Goal: Information Seeking & Learning: Learn about a topic

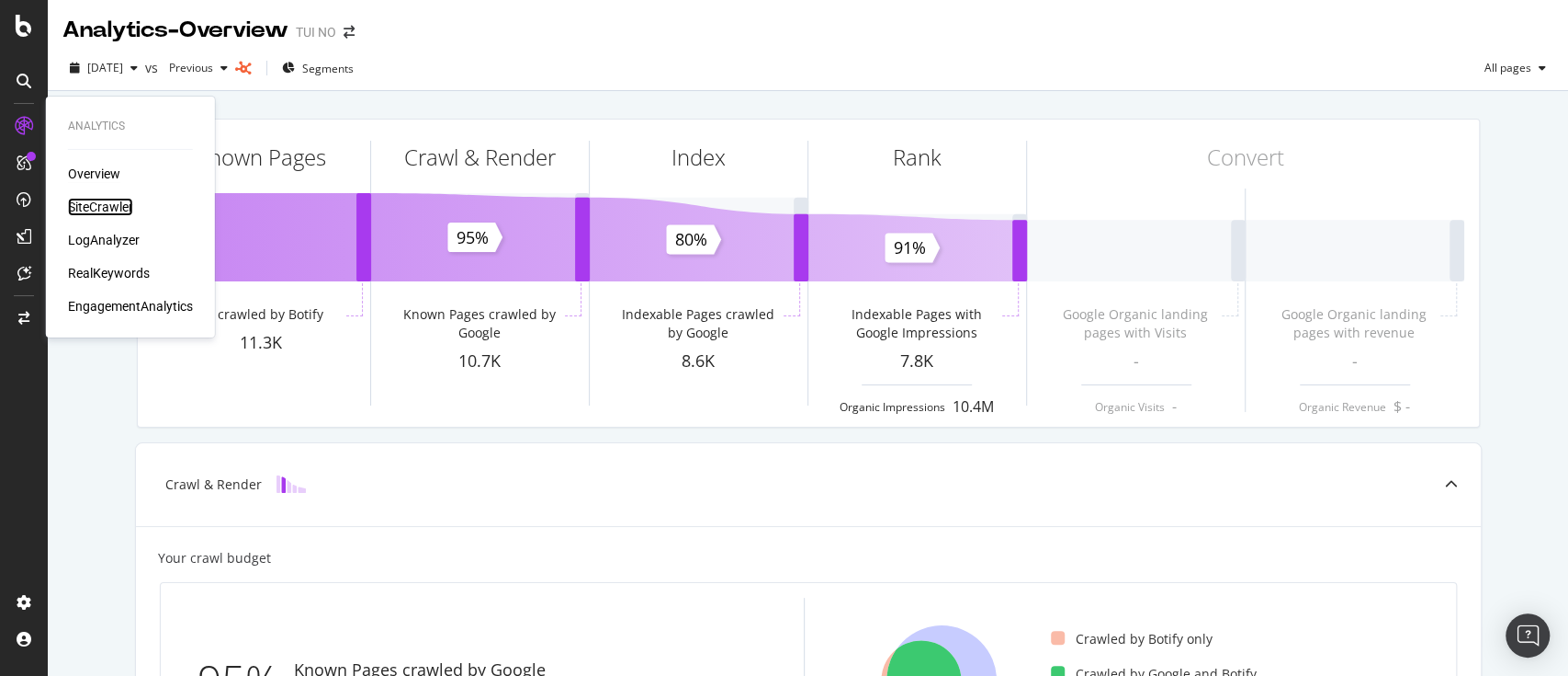
click at [90, 203] on div "SiteCrawler" at bounding box center [100, 207] width 66 height 19
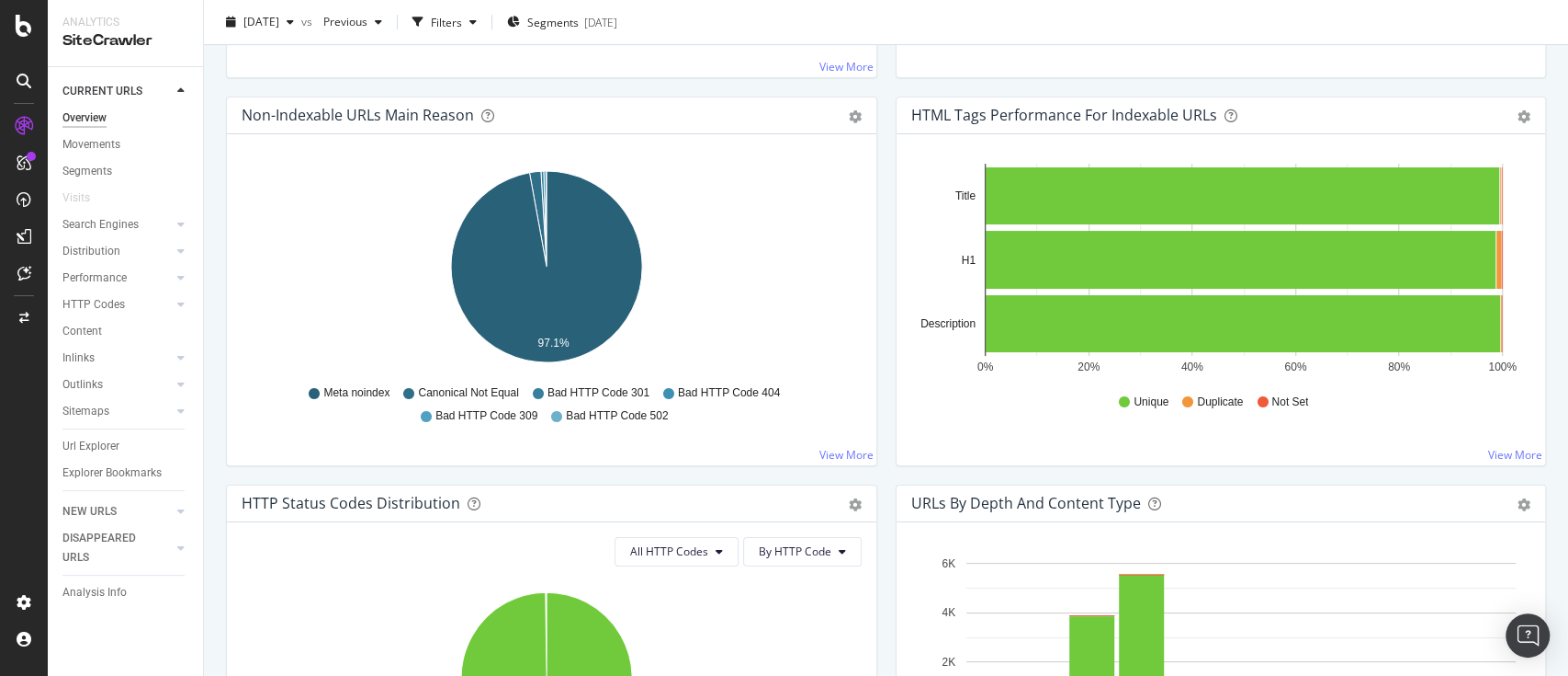
scroll to position [577, 0]
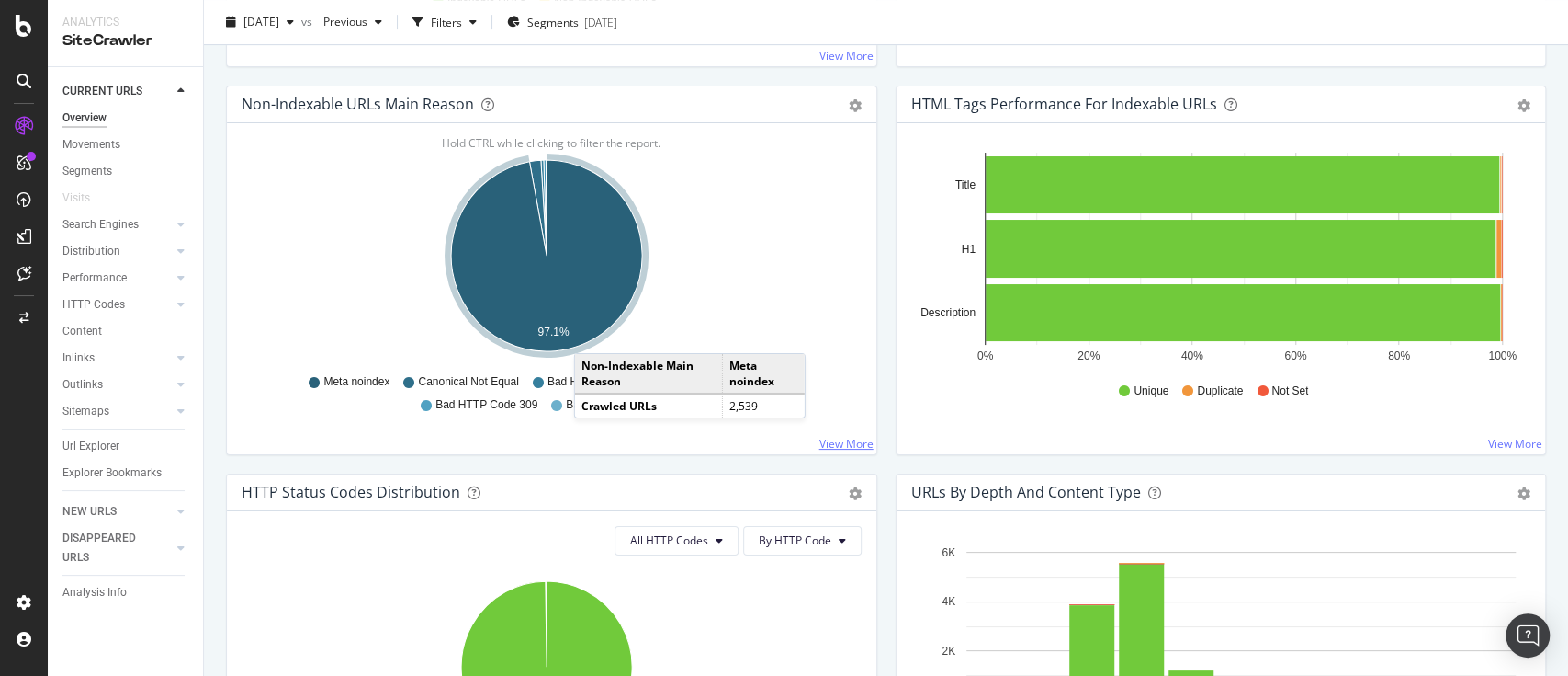
click at [819, 448] on link "View More" at bounding box center [846, 443] width 54 height 16
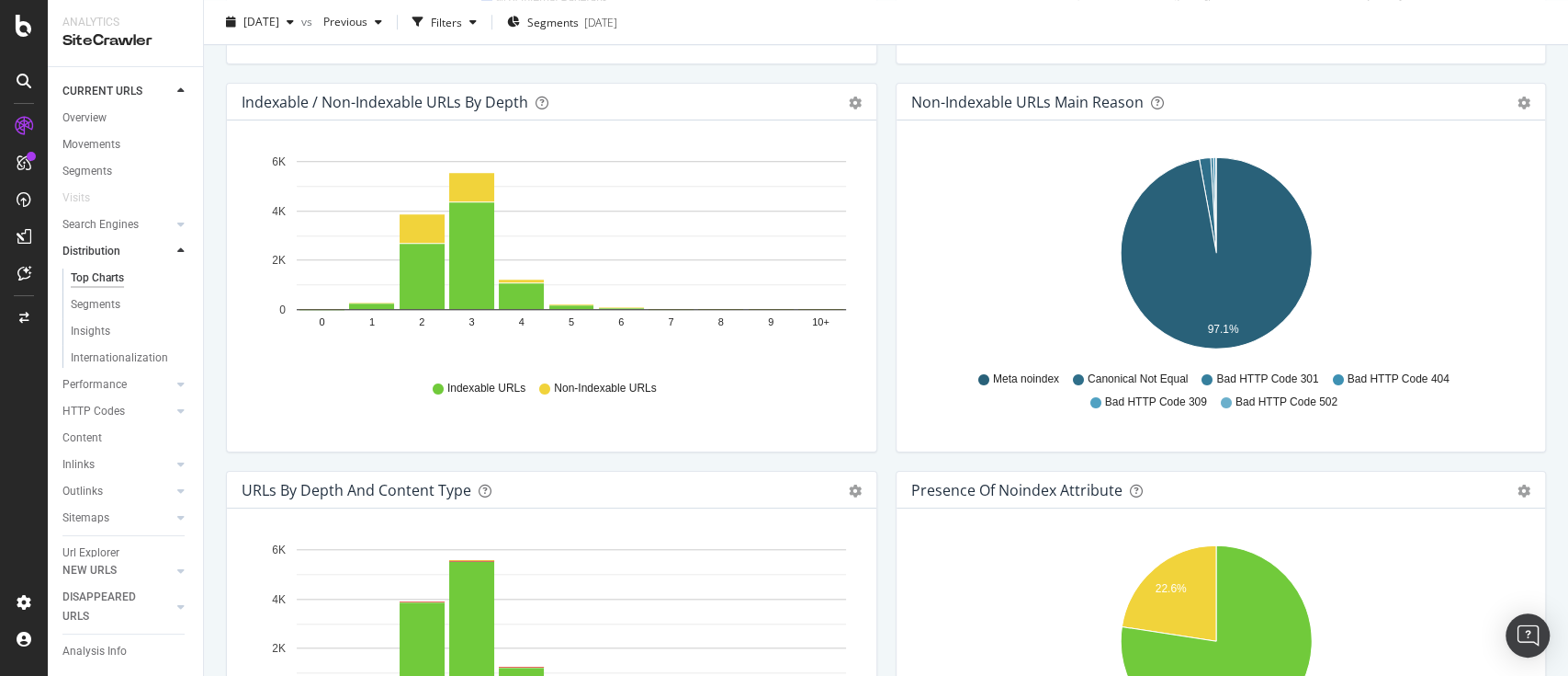
scroll to position [893, 0]
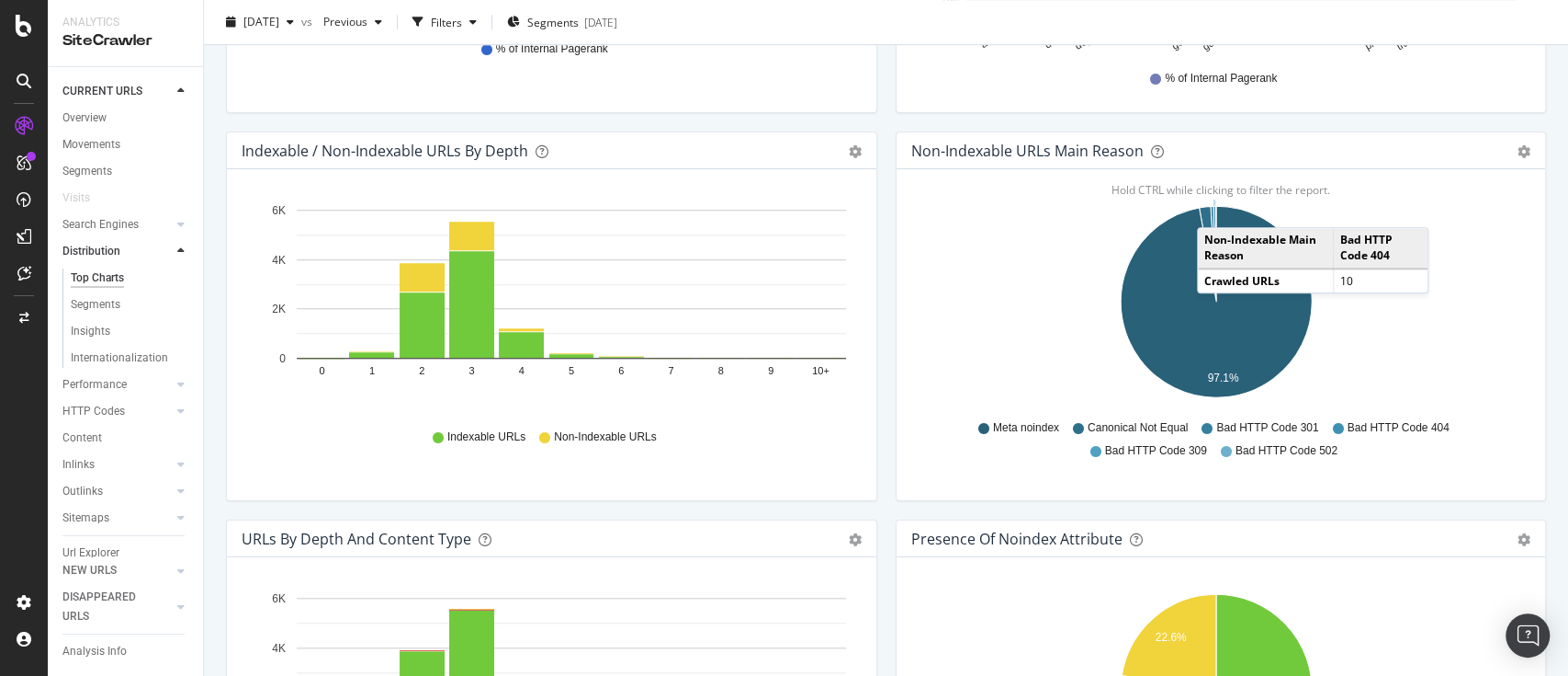
click at [1212, 207] on icon "A chart." at bounding box center [1213, 254] width 3 height 96
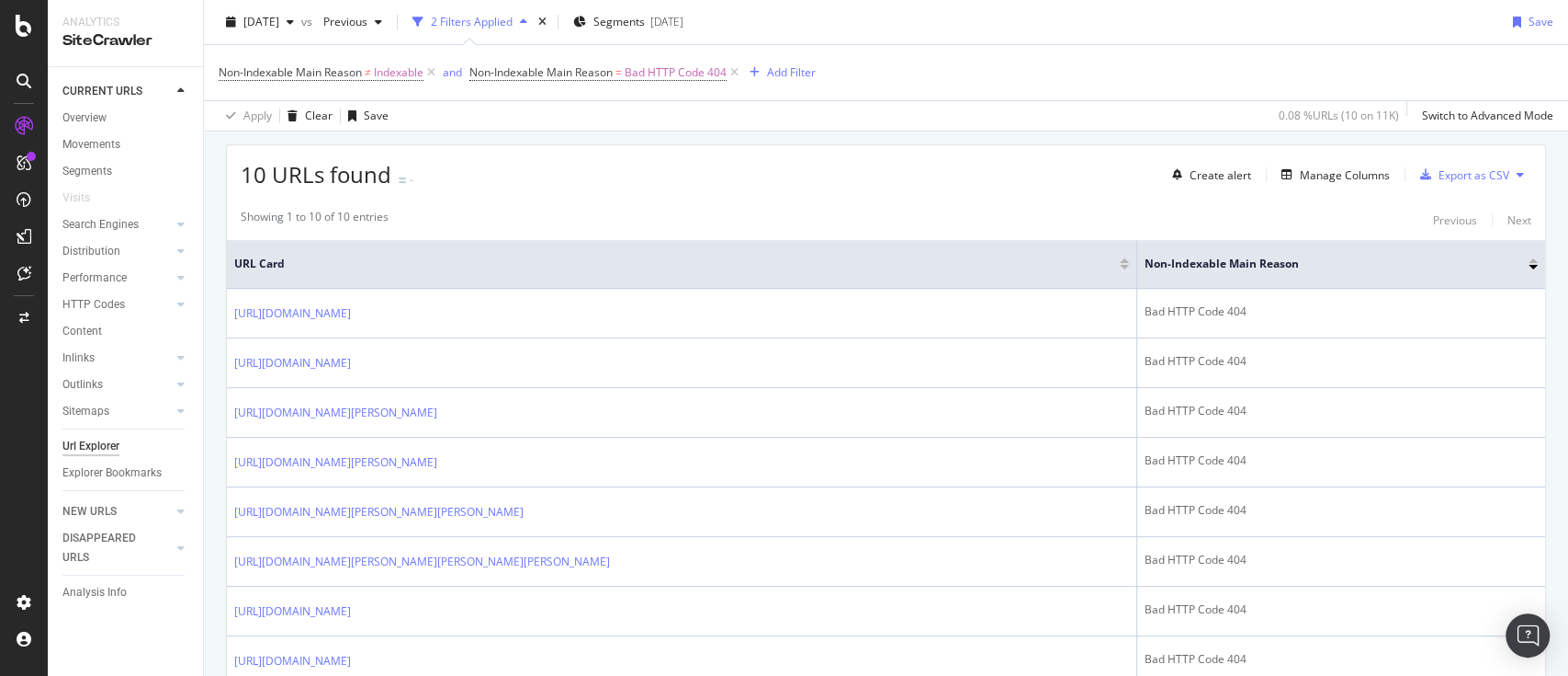
scroll to position [313, 0]
click at [1335, 170] on div "Manage Columns" at bounding box center [1346, 177] width 90 height 16
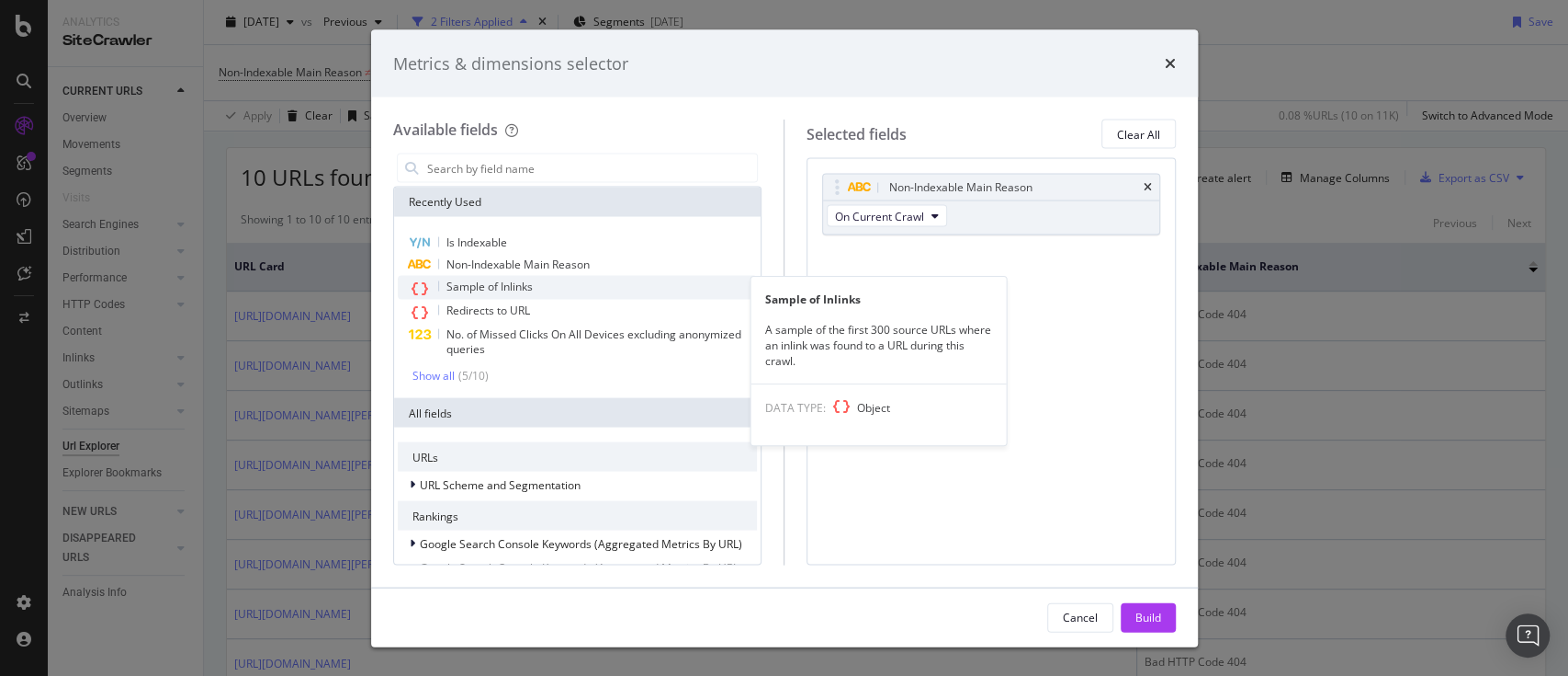
click at [492, 281] on span "Sample of Inlinks" at bounding box center [490, 286] width 86 height 16
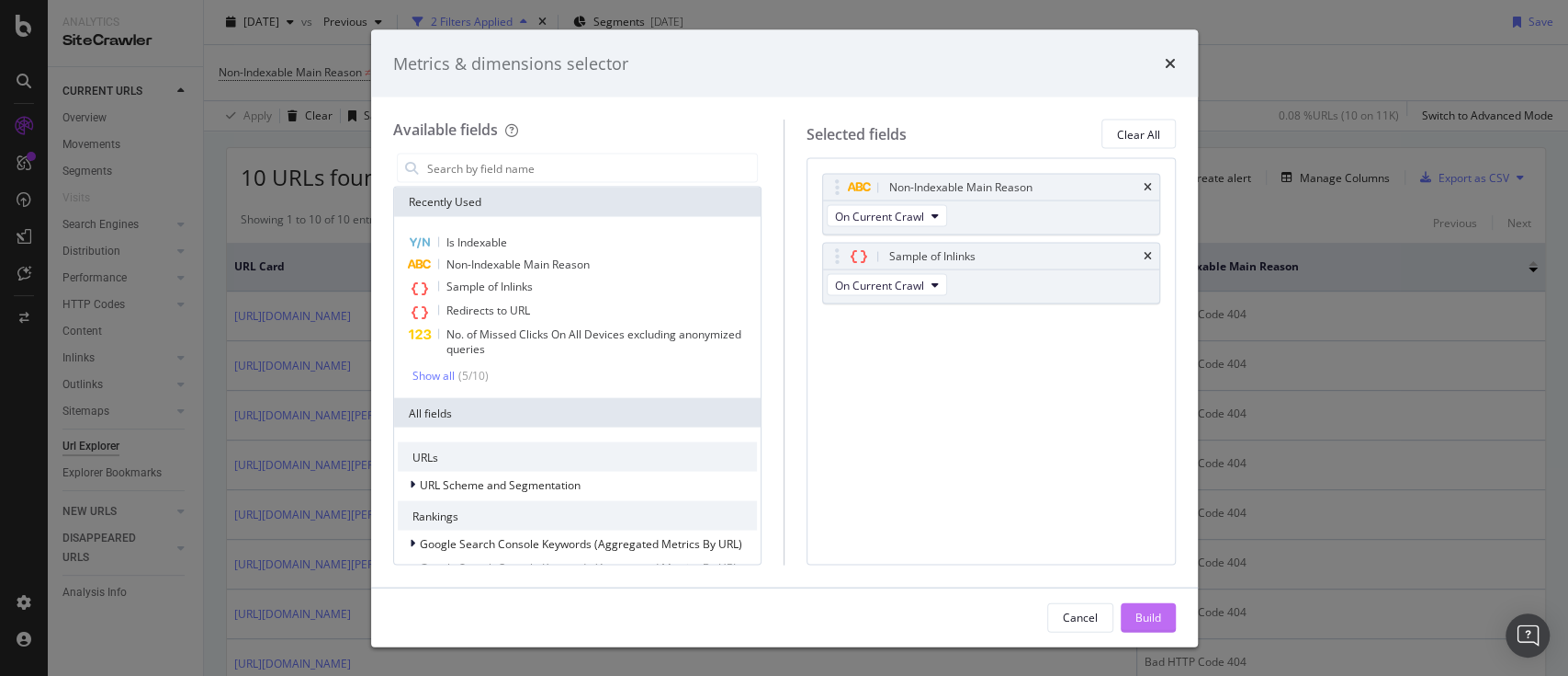
click at [1132, 619] on button "Build" at bounding box center [1149, 616] width 55 height 29
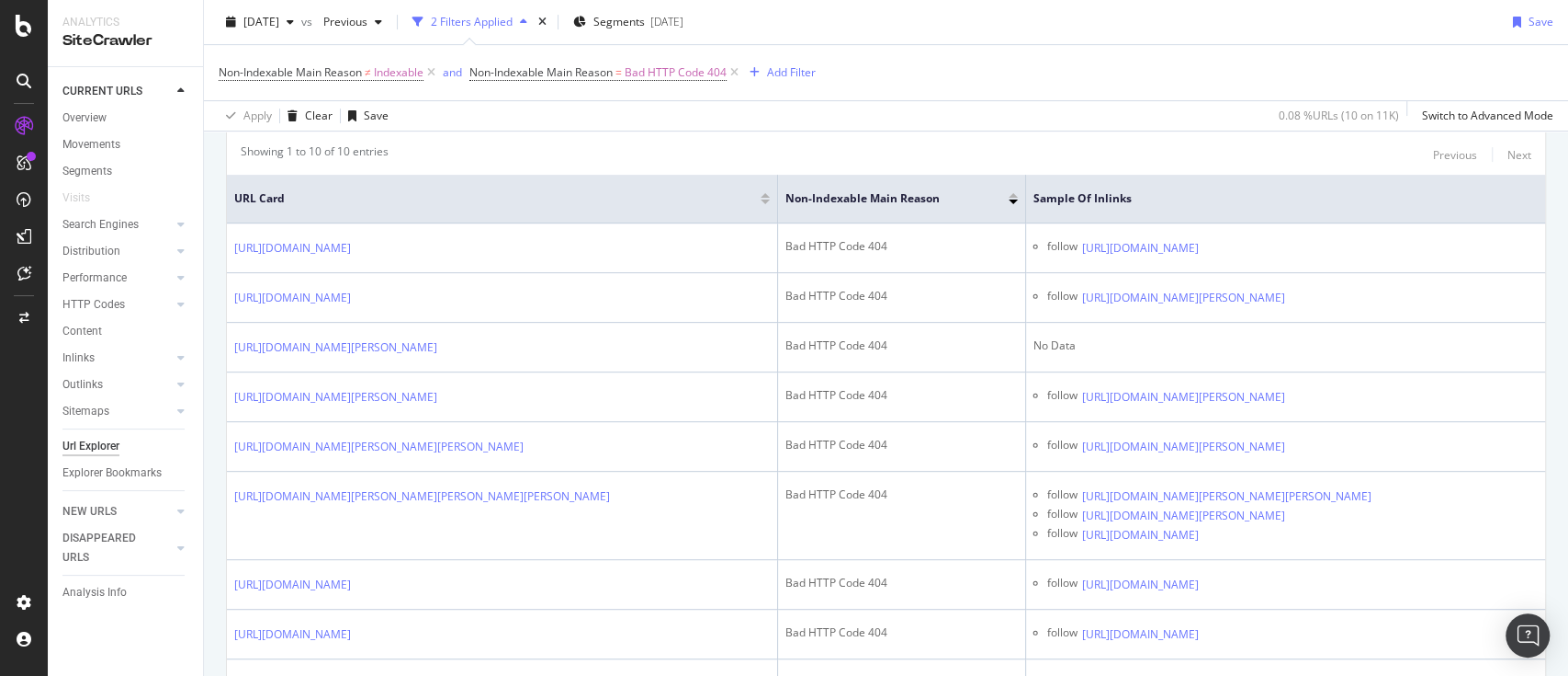
scroll to position [376, 0]
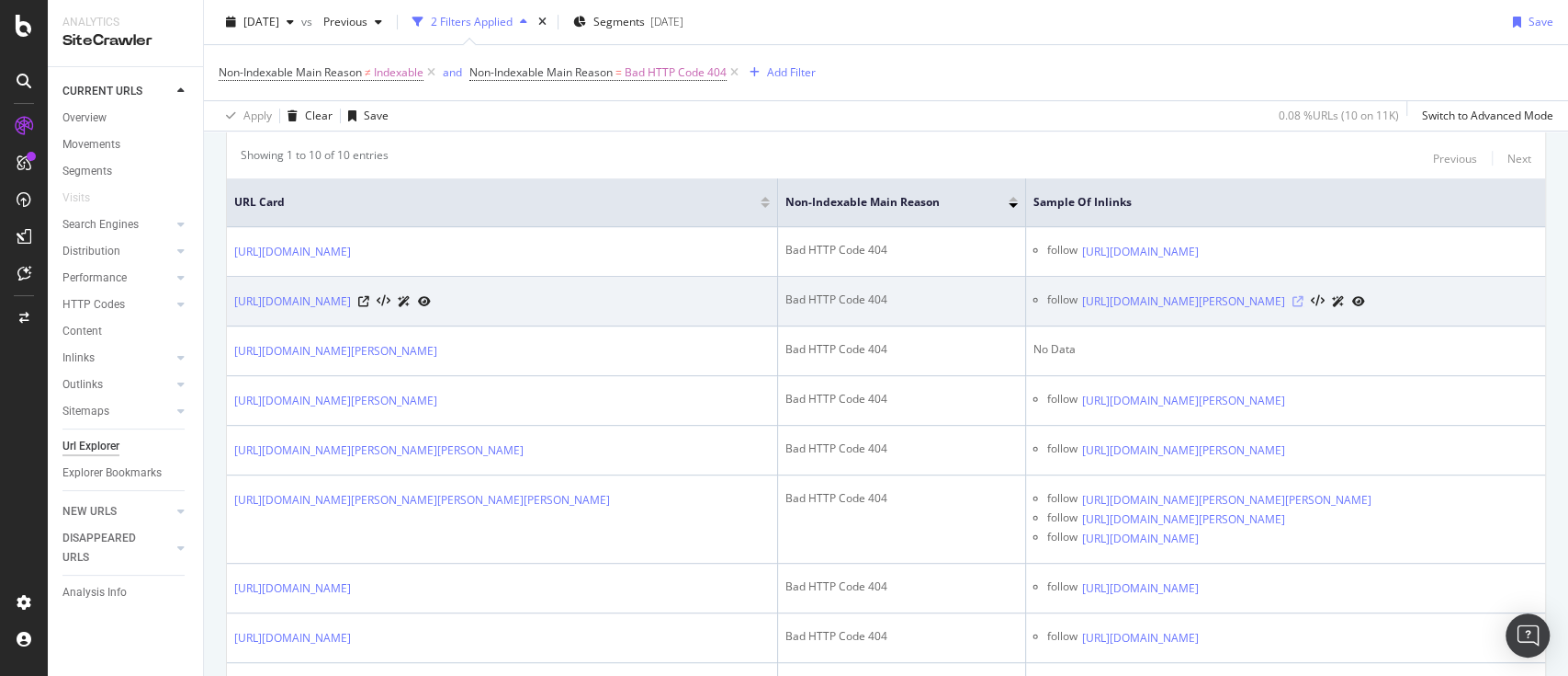
click at [1303, 300] on icon at bounding box center [1299, 301] width 11 height 11
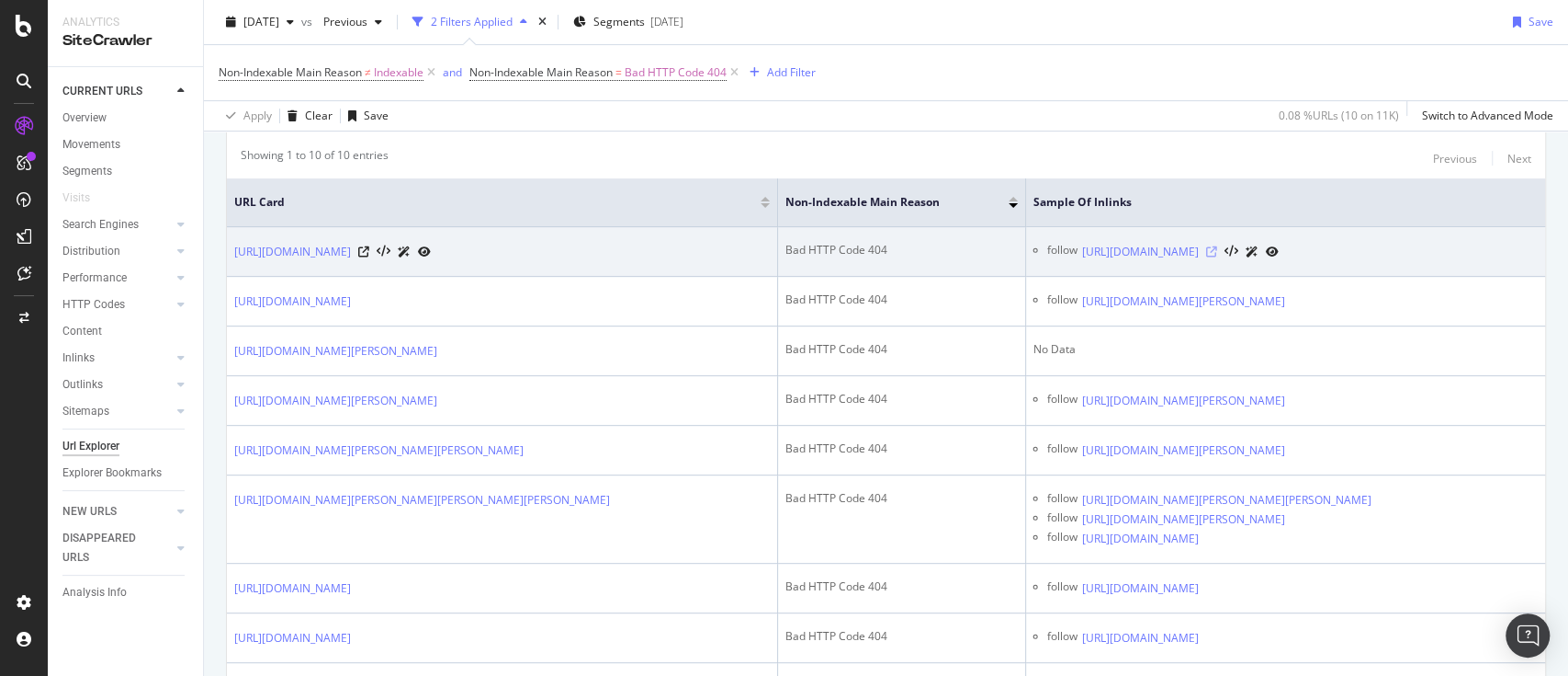
click at [1217, 246] on icon at bounding box center [1212, 252] width 11 height 11
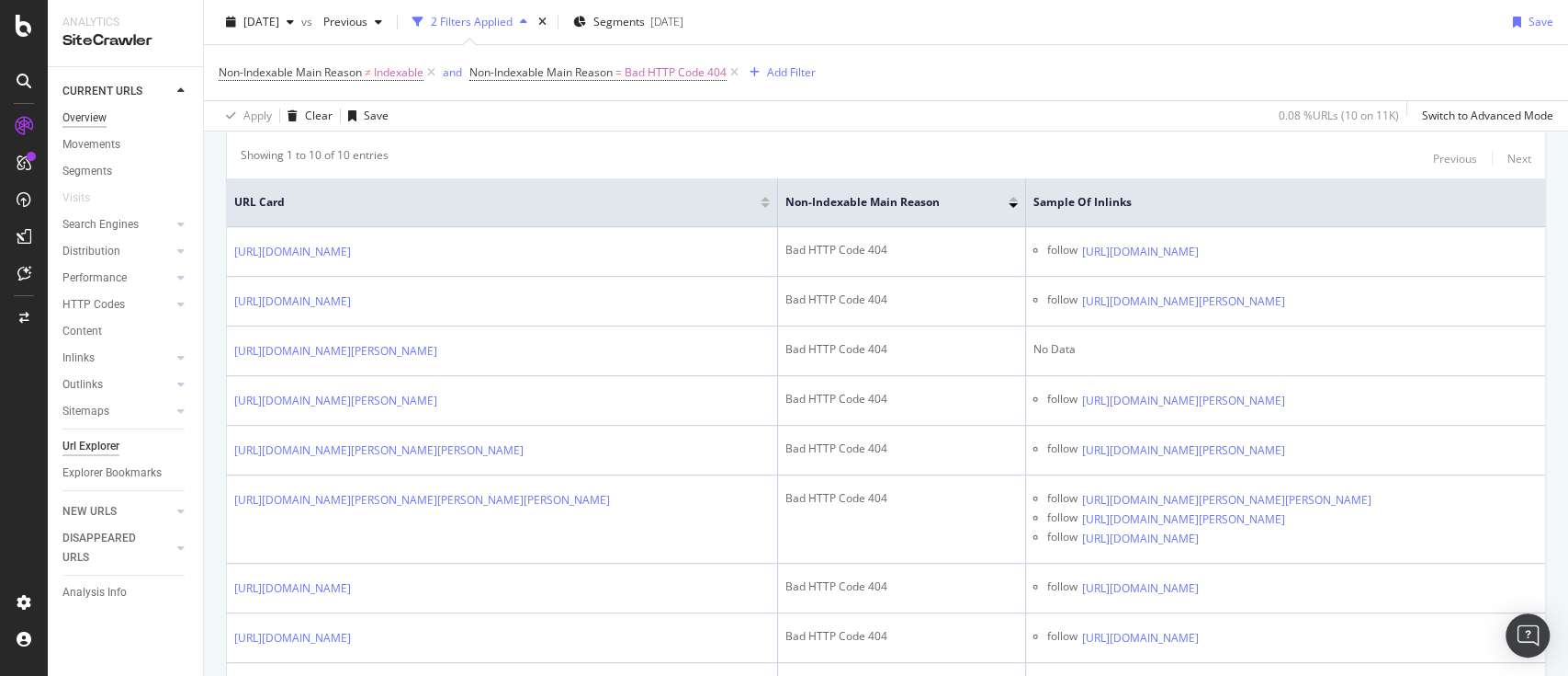
click at [102, 116] on div "Overview" at bounding box center [84, 118] width 44 height 20
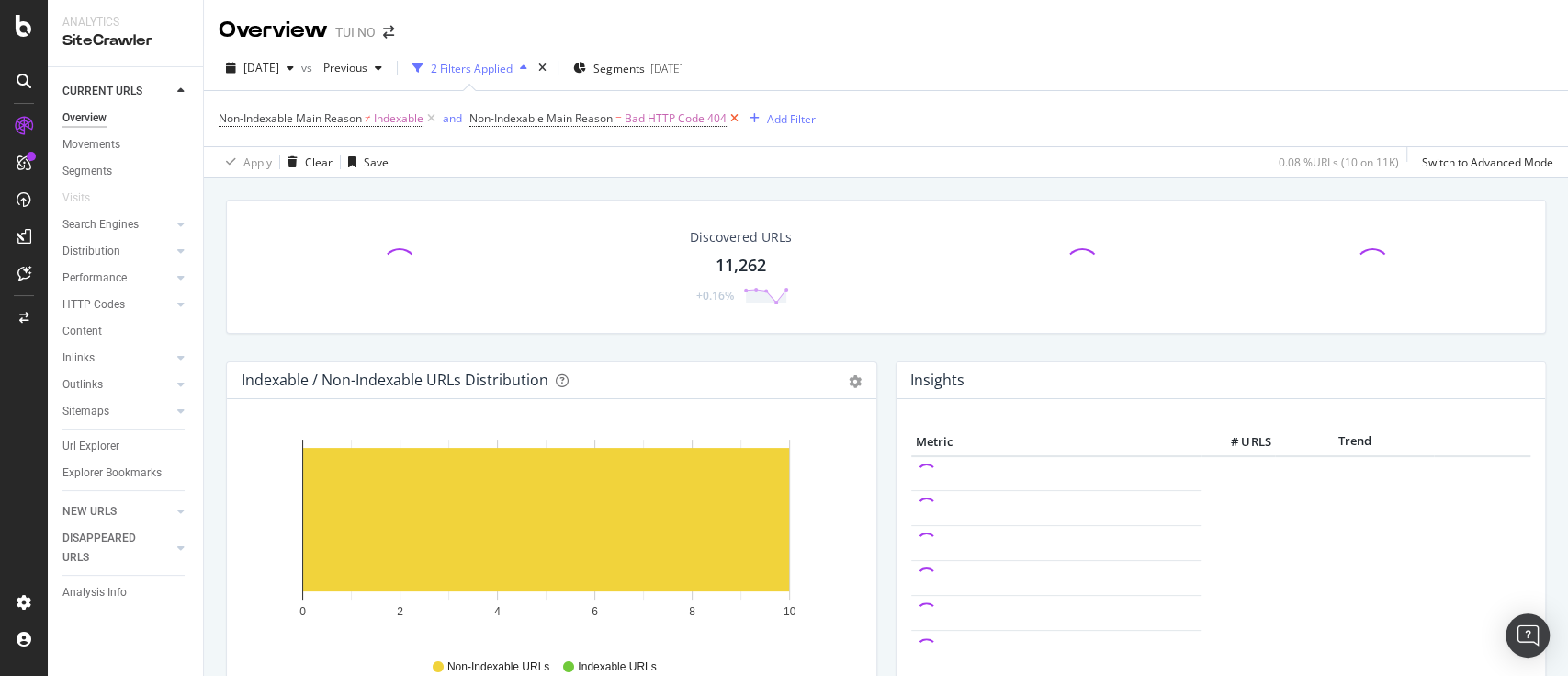
click at [735, 121] on icon at bounding box center [735, 119] width 16 height 19
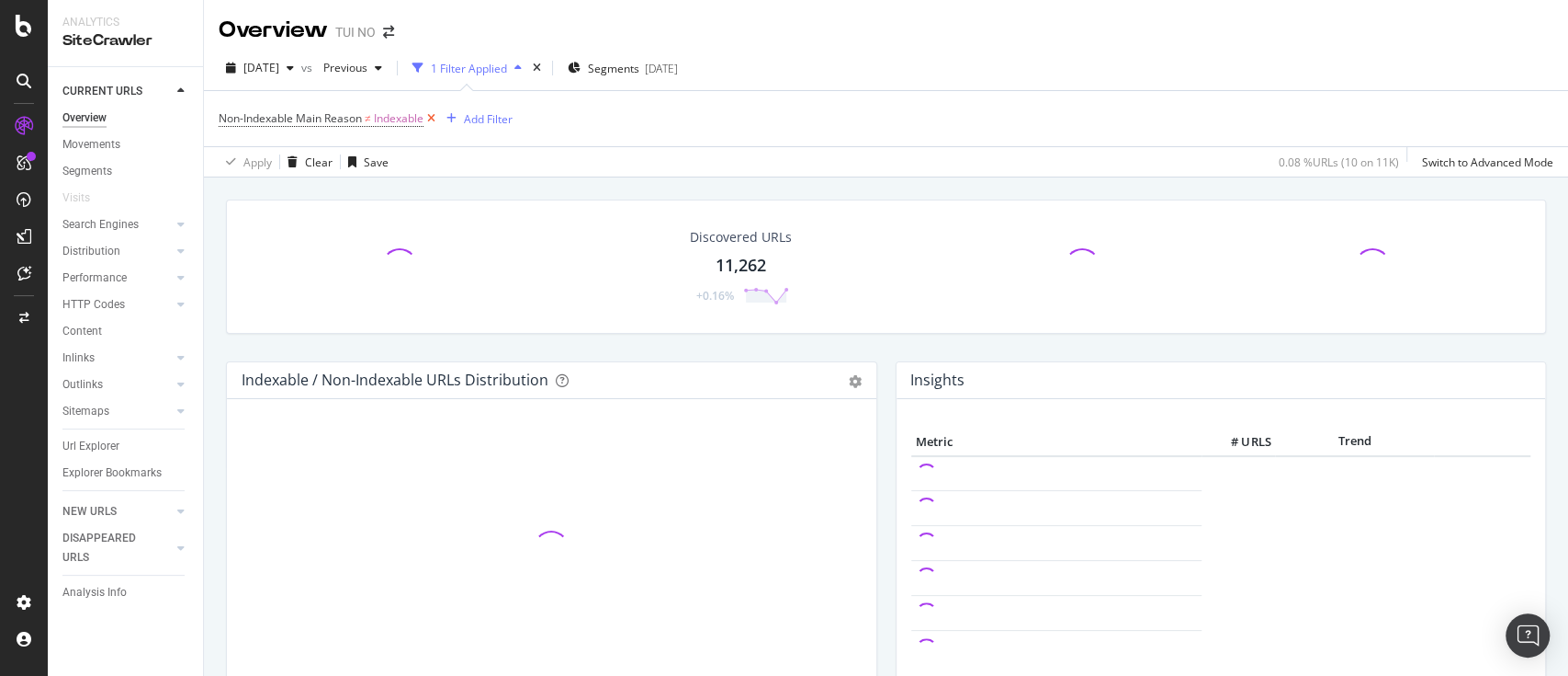
click at [433, 119] on icon at bounding box center [431, 119] width 16 height 19
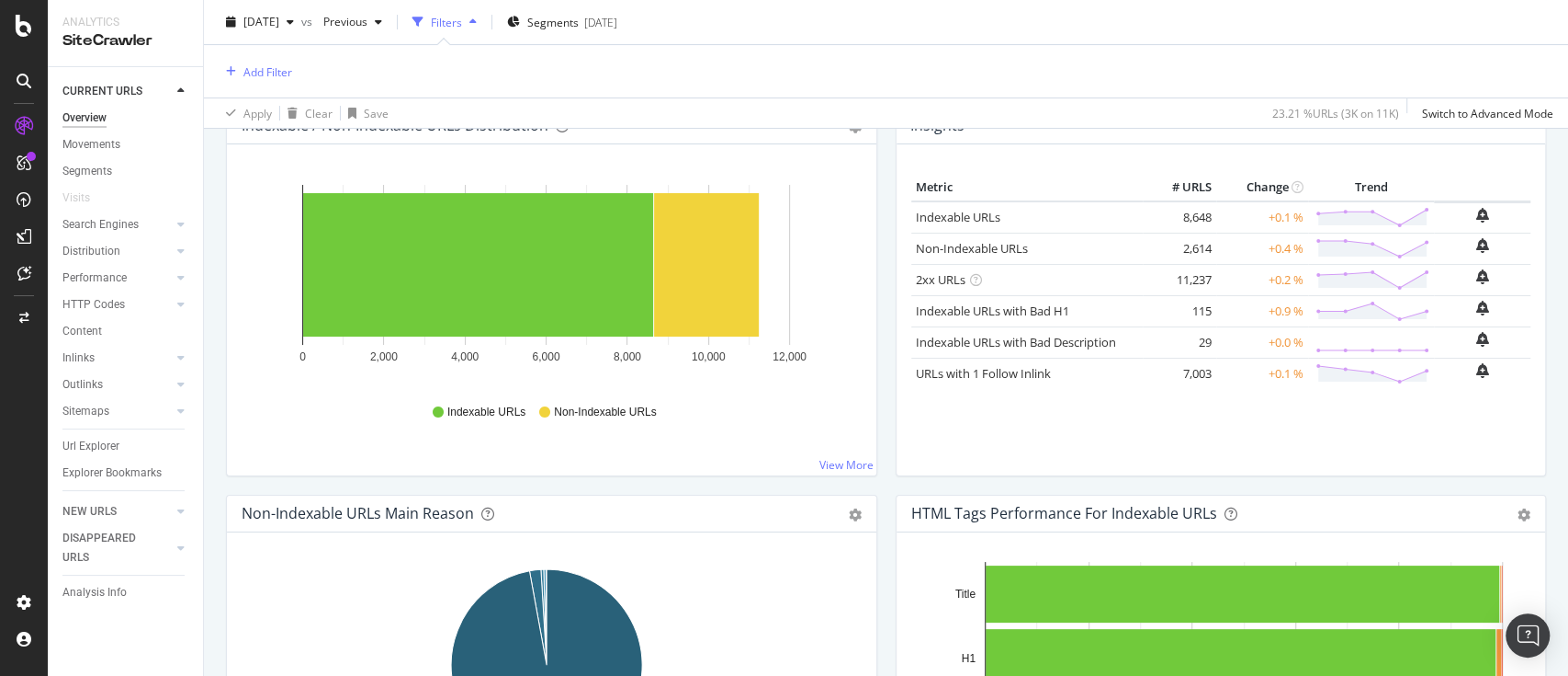
scroll to position [281, 0]
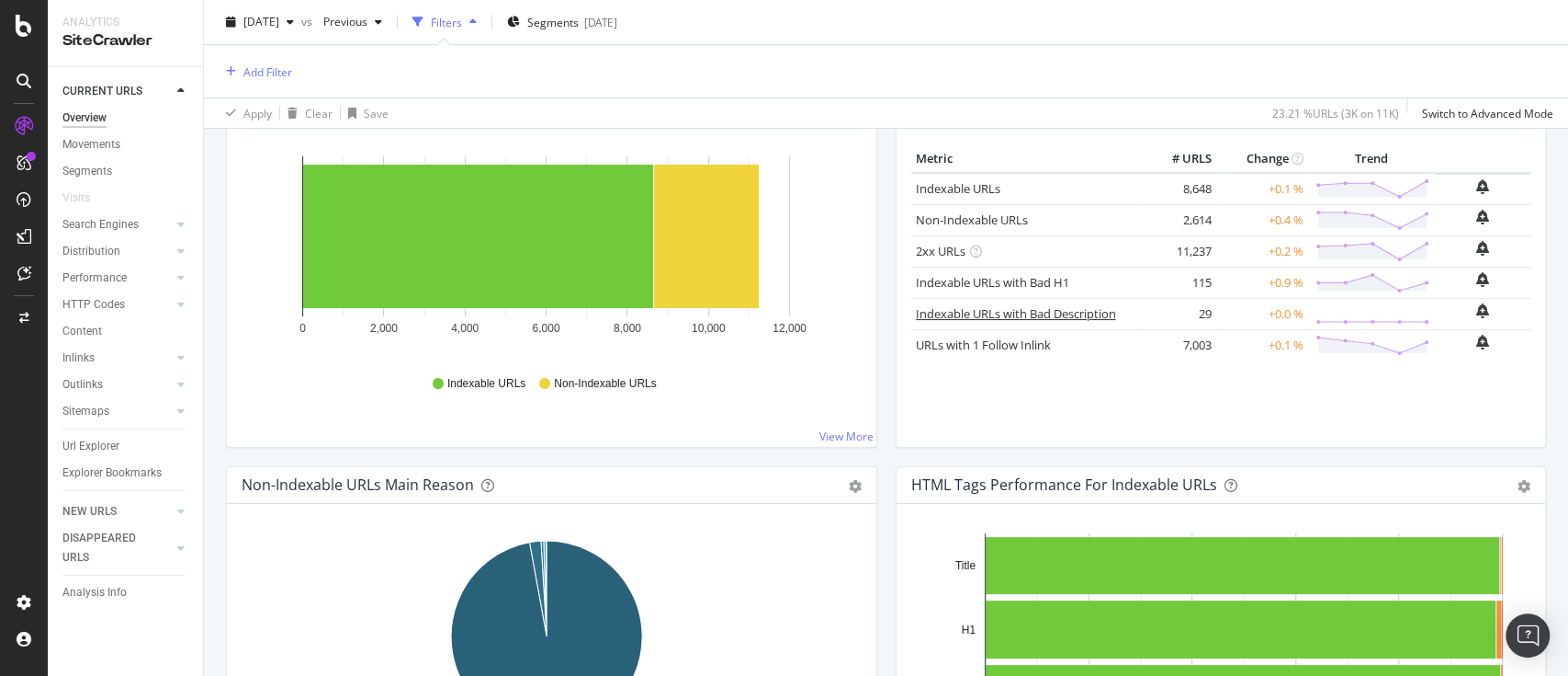
click at [1019, 315] on link "Indexable URLs with Bad Description" at bounding box center [1015, 314] width 200 height 17
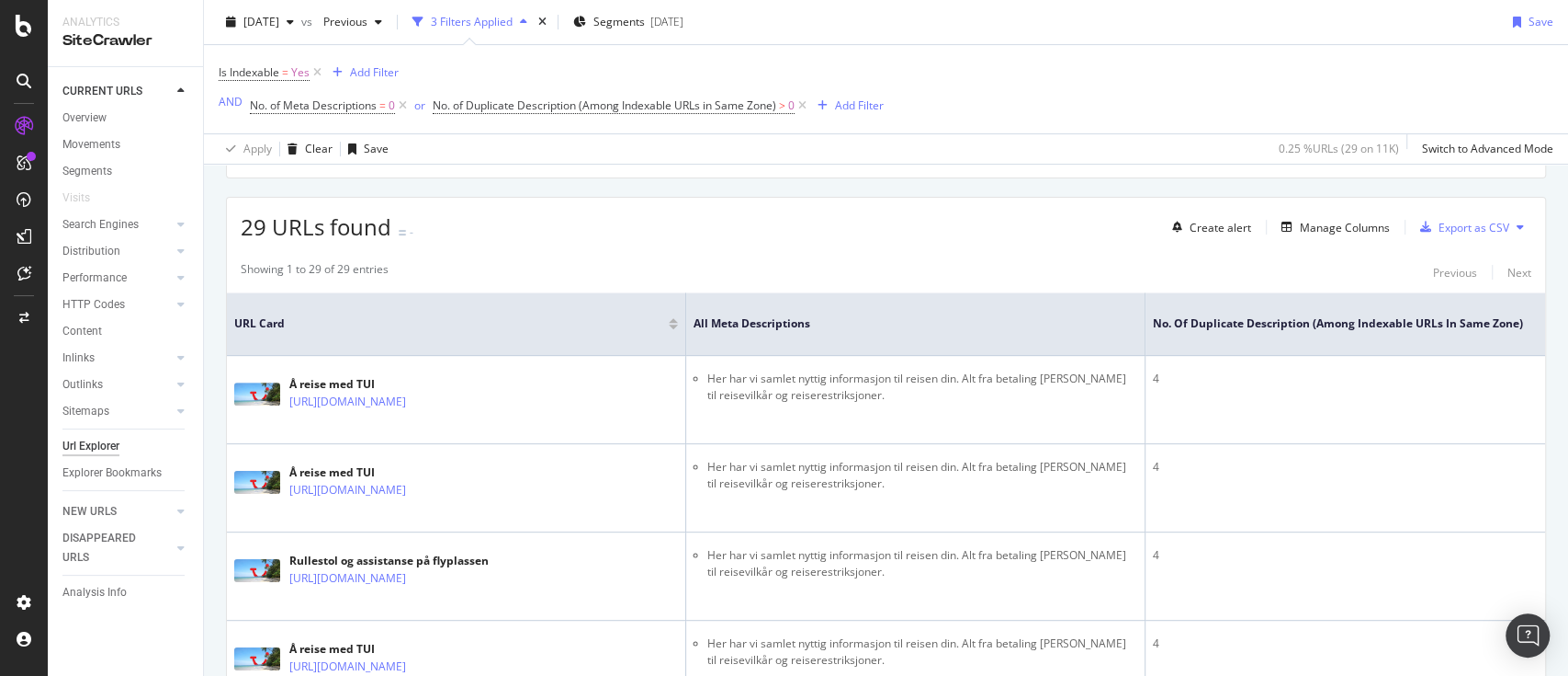
scroll to position [280, 0]
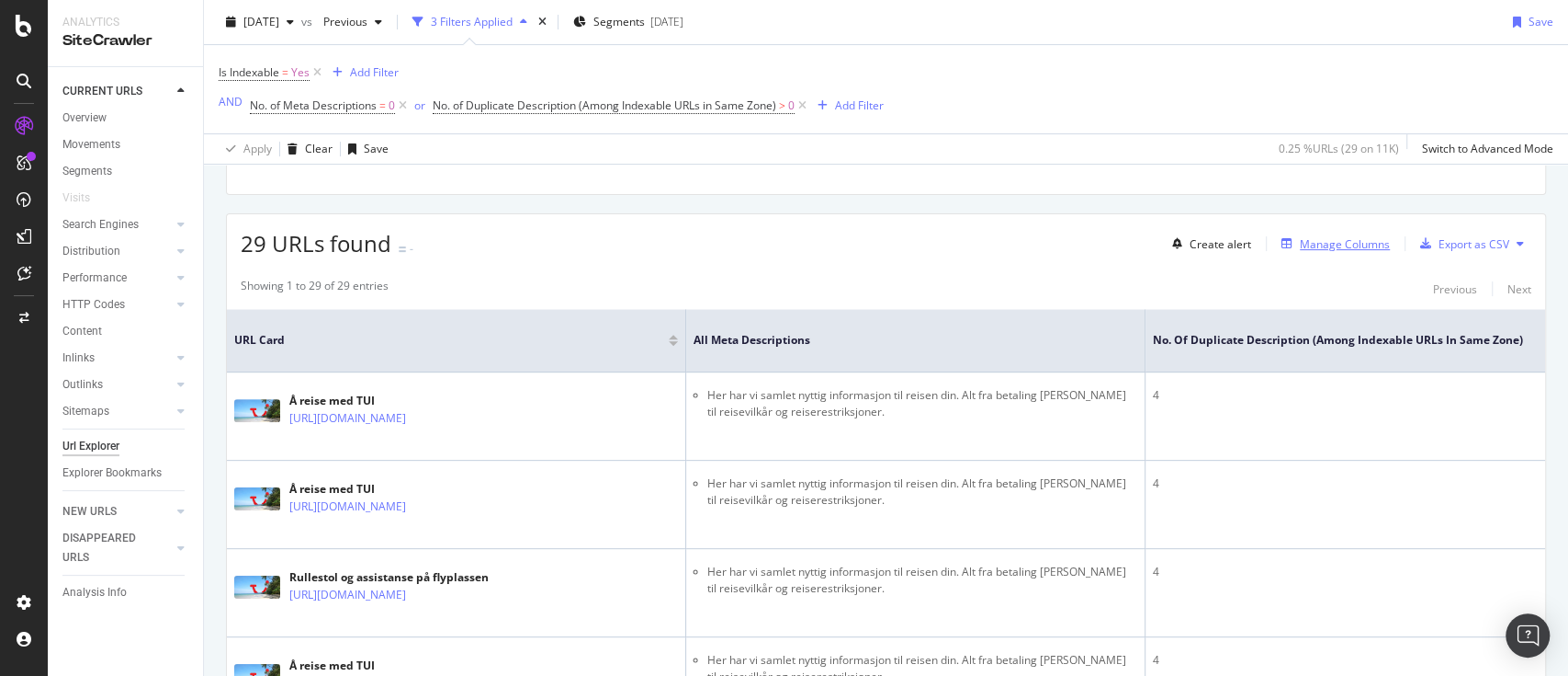
click at [1308, 249] on div "Manage Columns" at bounding box center [1346, 244] width 90 height 16
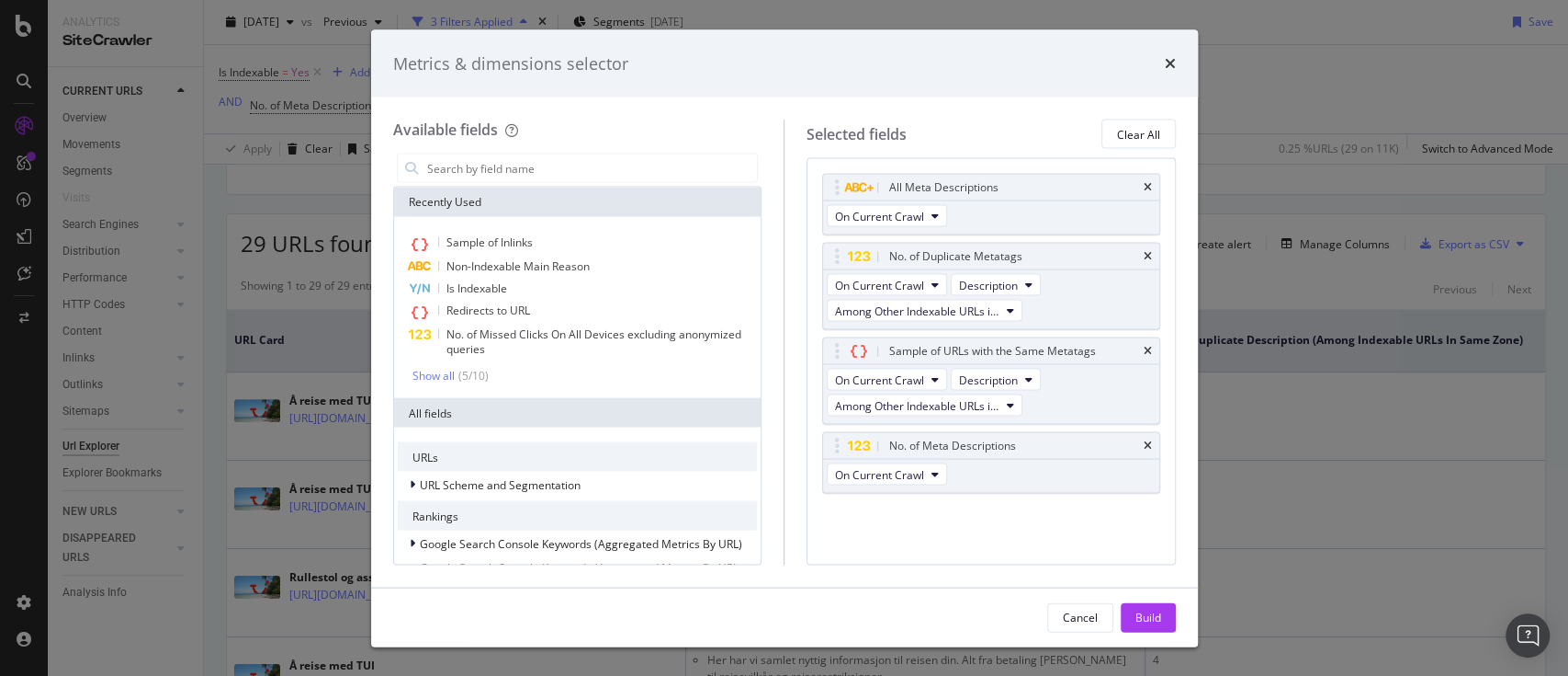
click at [1411, 419] on div "Metrics & dimensions selector Available fields Recently Used Sample of Inlinks …" at bounding box center [784, 338] width 1568 height 676
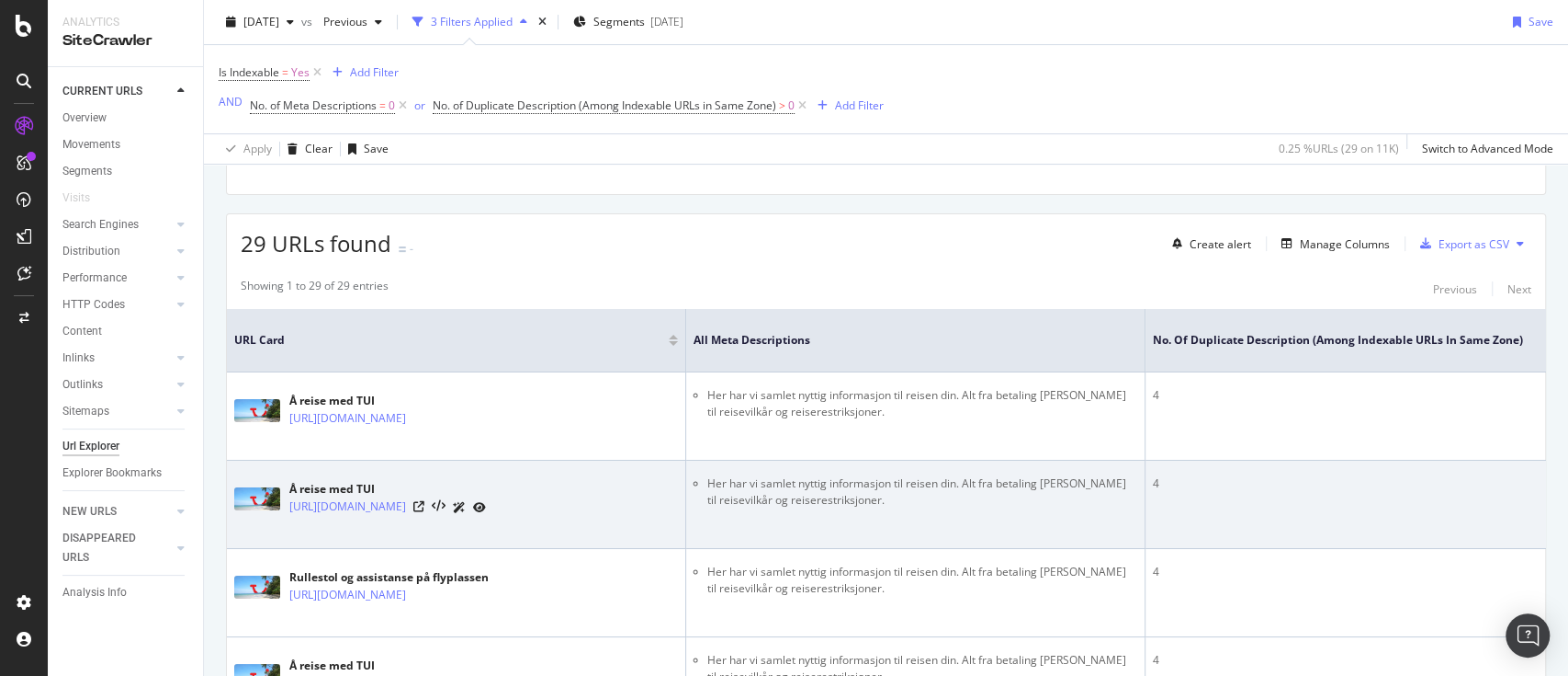
click at [1234, 511] on td "4" at bounding box center [1357, 505] width 422 height 88
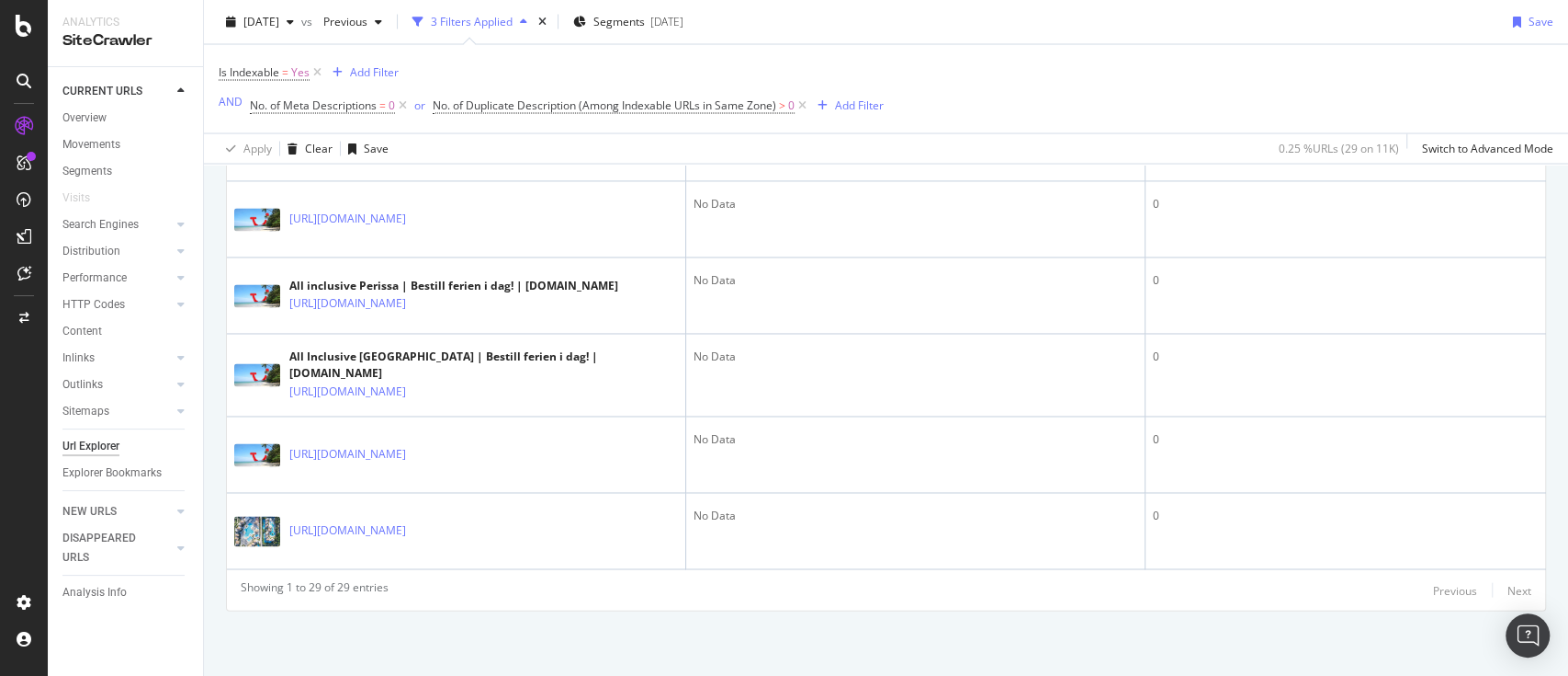
scroll to position [2528, 0]
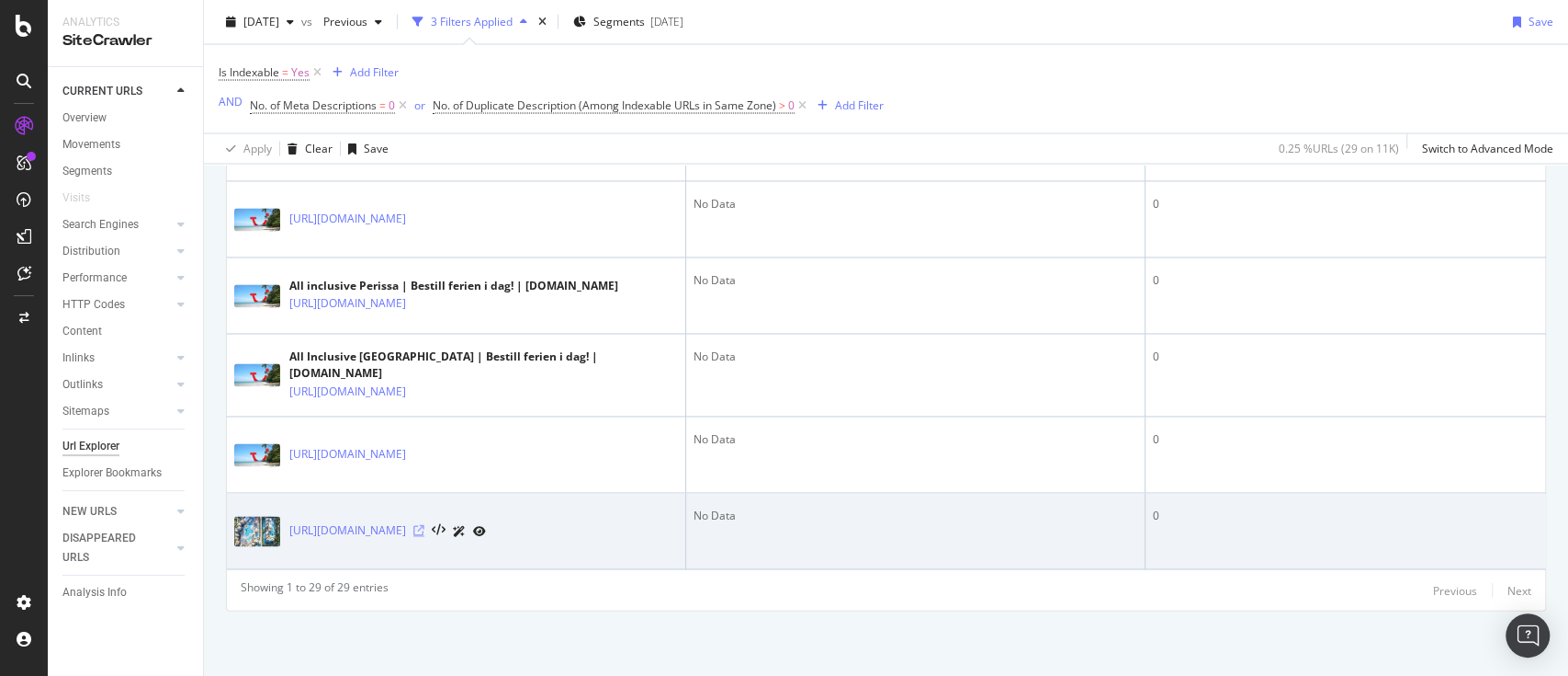
click at [424, 526] on icon at bounding box center [419, 531] width 11 height 11
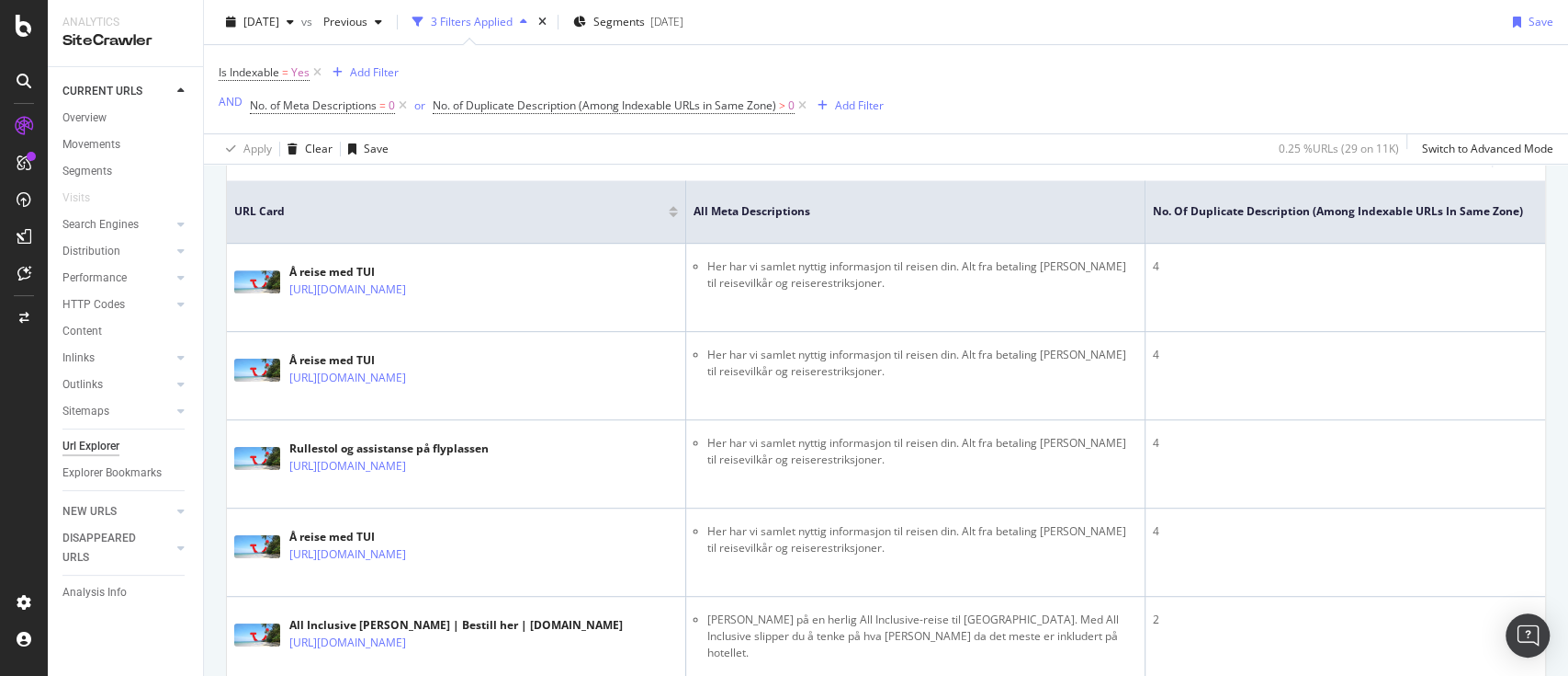
scroll to position [417, 0]
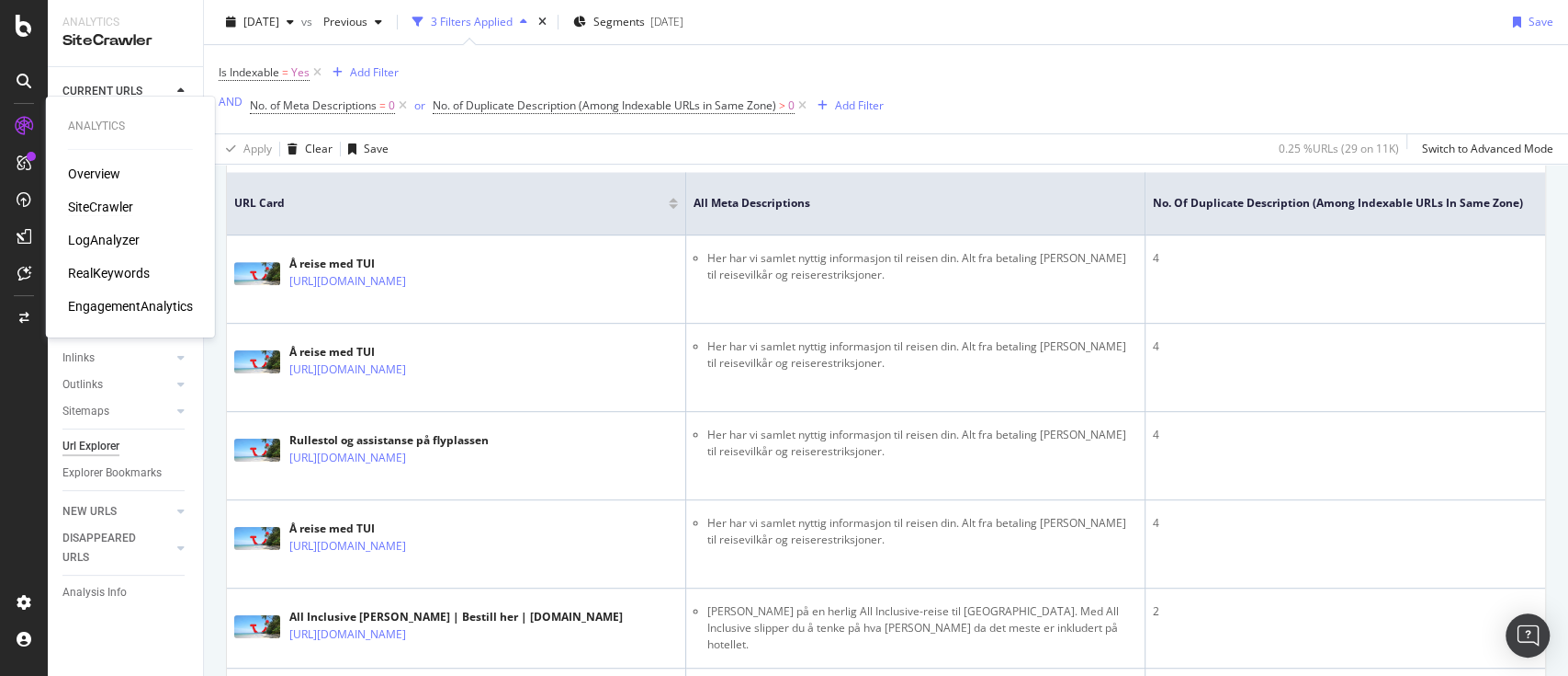
click at [92, 232] on div "LogAnalyzer" at bounding box center [103, 240] width 71 height 19
